Goal: Task Accomplishment & Management: Complete application form

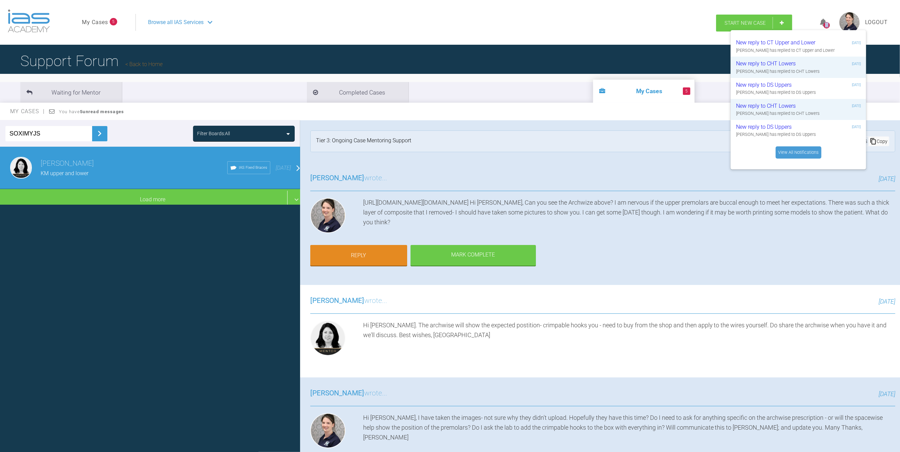
click at [742, 24] on span "Start New Case" at bounding box center [744, 23] width 41 height 6
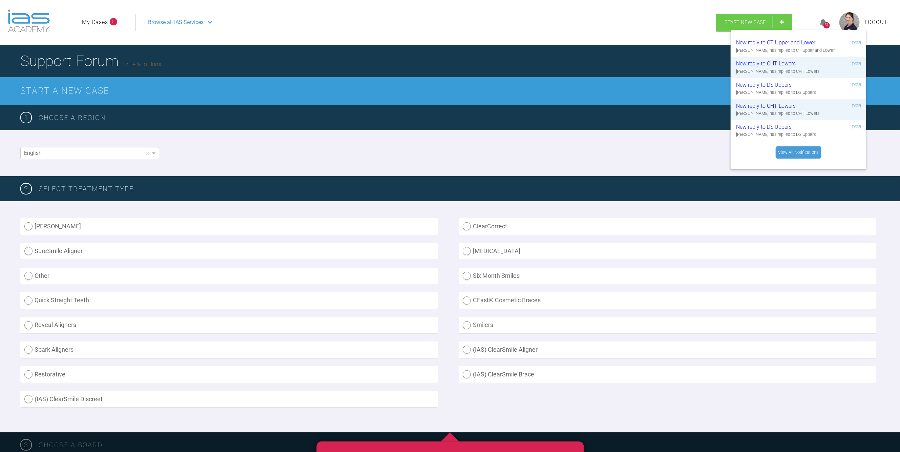
click at [822, 20] on icon at bounding box center [823, 23] width 7 height 8
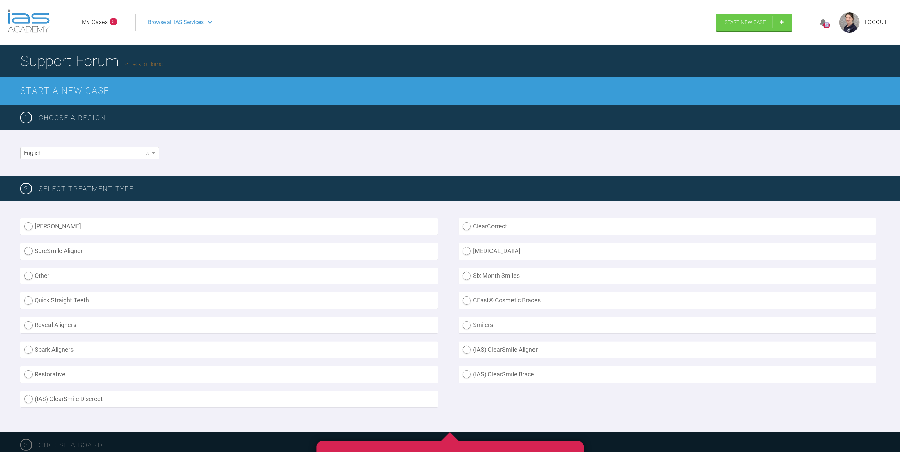
click at [822, 20] on icon at bounding box center [823, 23] width 7 height 8
click at [835, 20] on div at bounding box center [829, 23] width 19 height 16
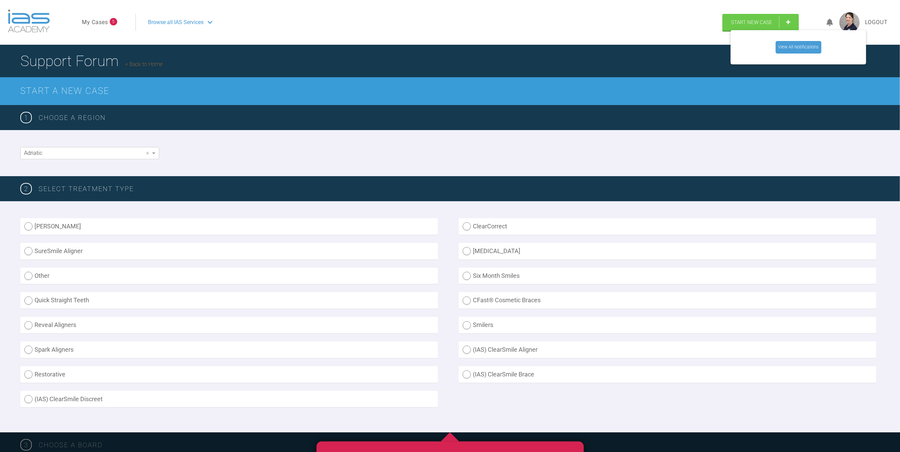
click at [811, 41] on link "View All Notifications" at bounding box center [798, 47] width 46 height 12
